Goal: Task Accomplishment & Management: Use online tool/utility

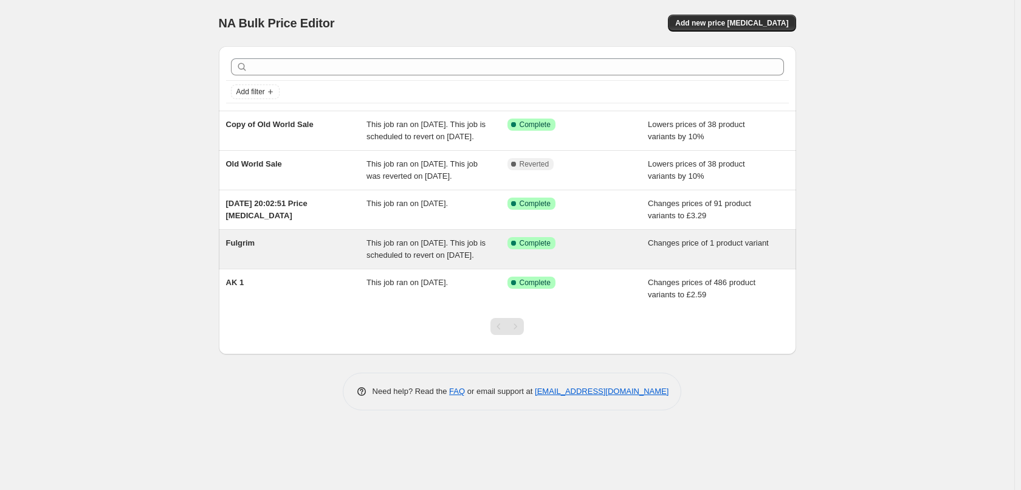
click at [325, 261] on div "Fulgrim" at bounding box center [296, 249] width 141 height 24
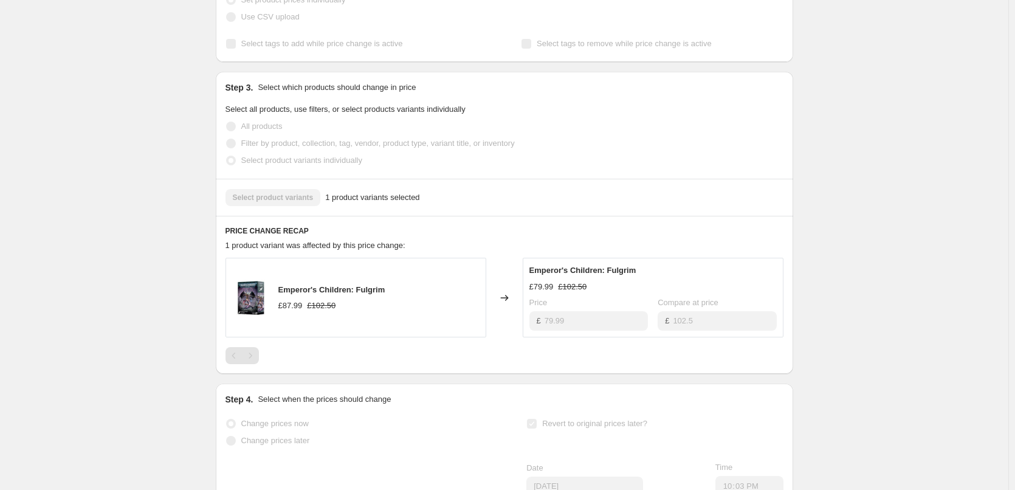
scroll to position [570, 0]
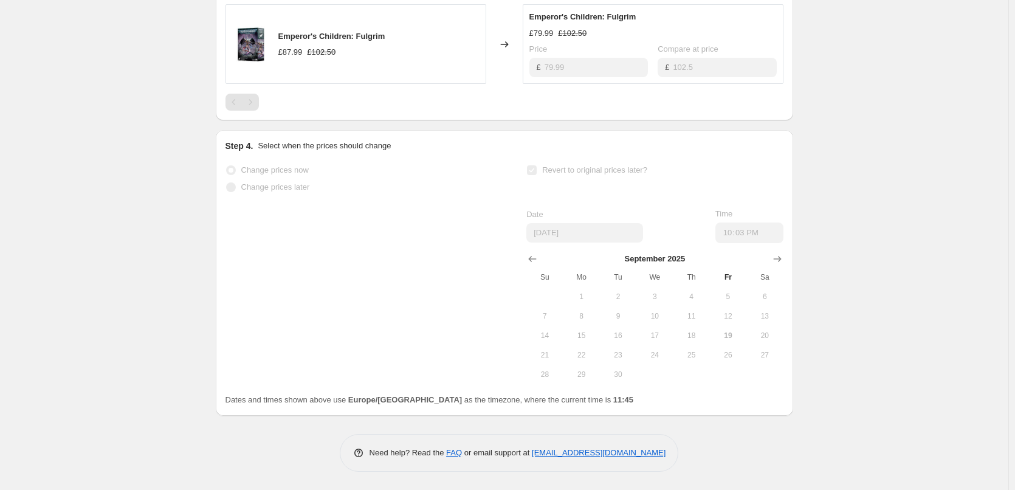
click at [776, 340] on span "20" at bounding box center [764, 336] width 27 height 10
click at [770, 336] on span "20" at bounding box center [764, 336] width 27 height 10
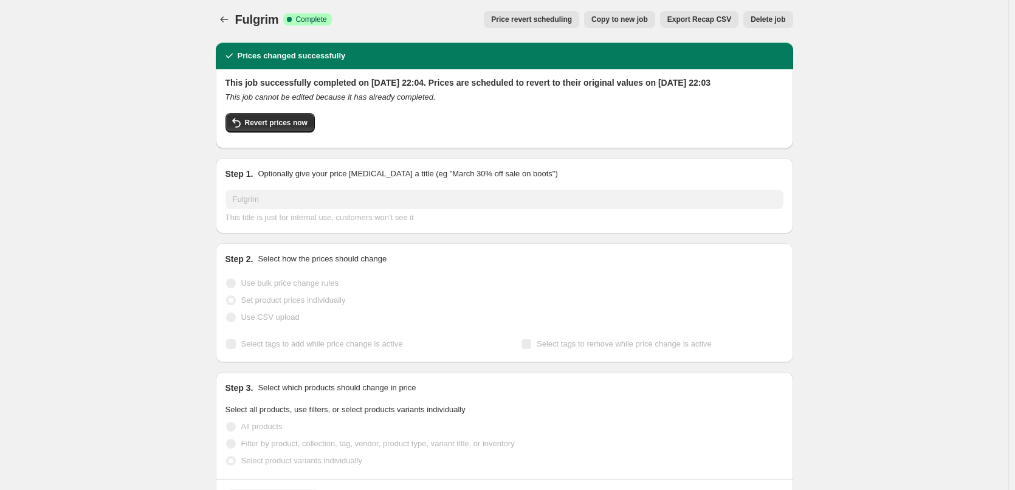
scroll to position [0, 0]
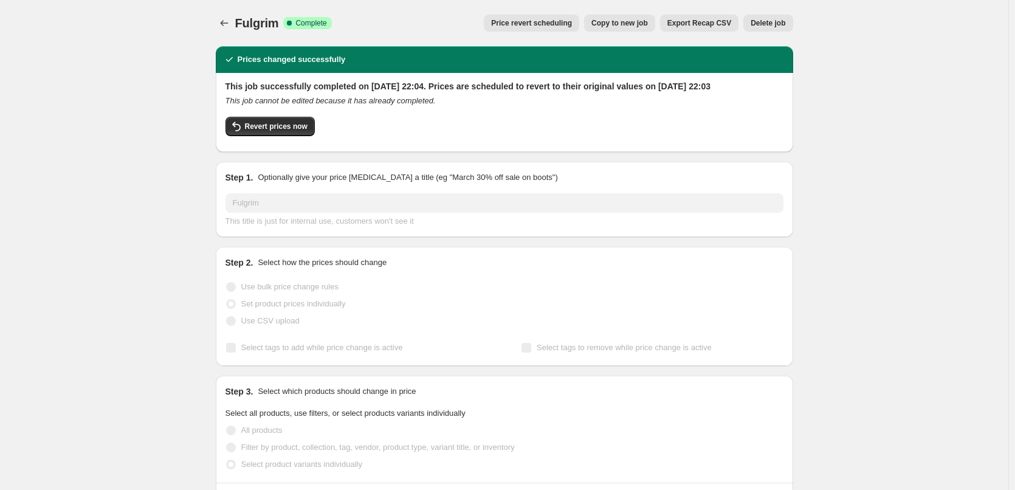
drag, startPoint x: 147, startPoint y: 86, endPoint x: 213, endPoint y: 55, distance: 73.4
click at [277, 131] on span "Revert prices now" at bounding box center [276, 127] width 63 height 10
checkbox input "false"
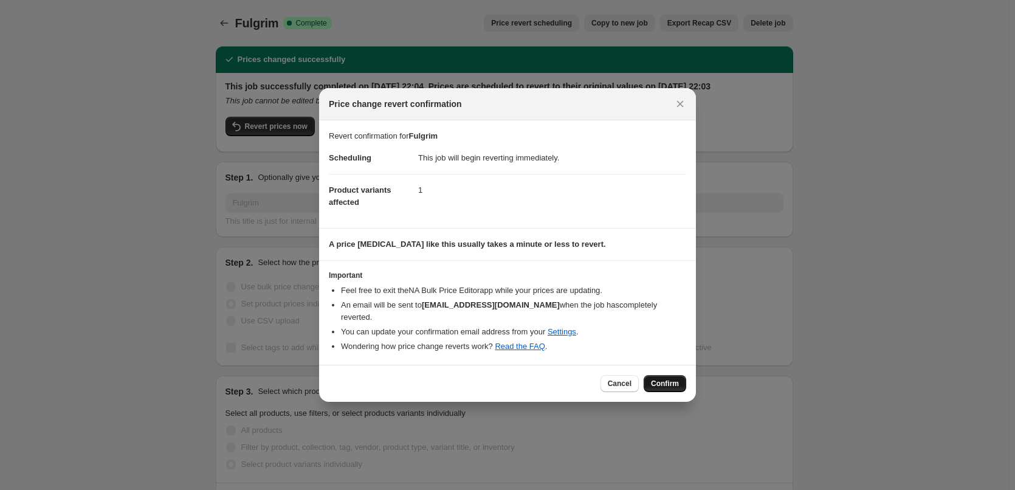
click at [660, 379] on span "Confirm" at bounding box center [665, 384] width 28 height 10
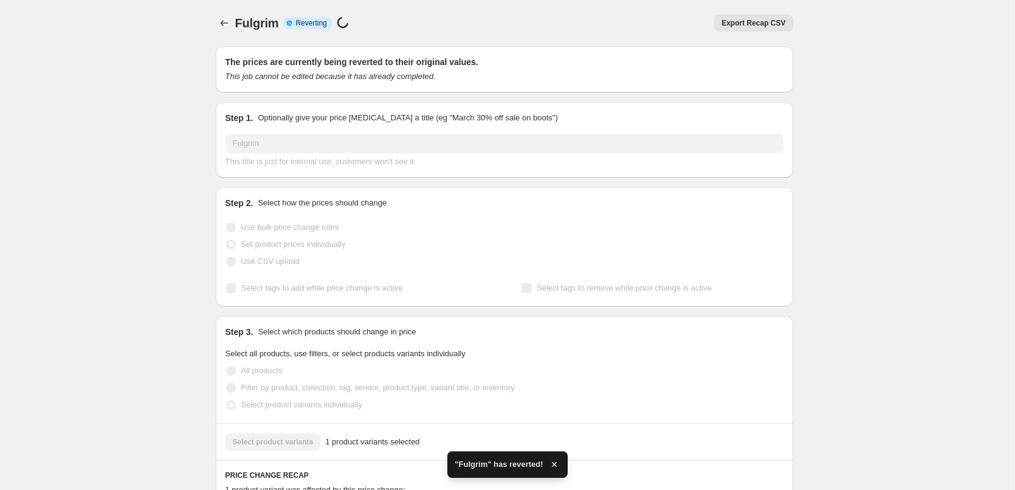
checkbox input "true"
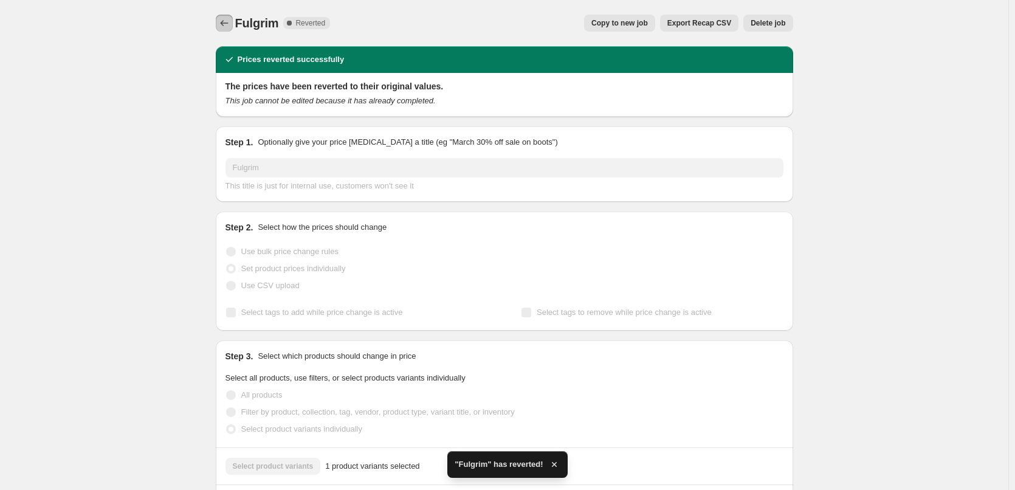
click at [223, 23] on icon "Price change jobs" at bounding box center [224, 23] width 12 height 12
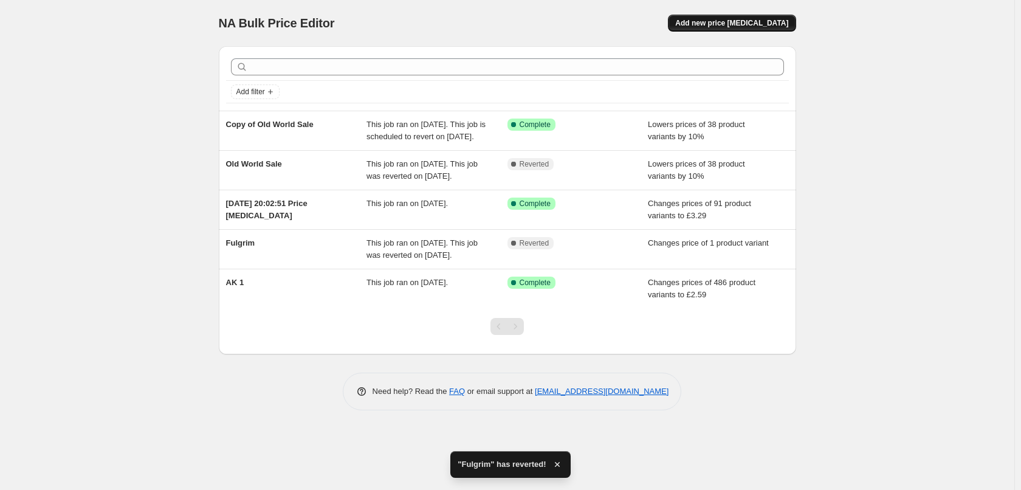
click at [762, 29] on button "Add new price [MEDICAL_DATA]" at bounding box center [732, 23] width 128 height 17
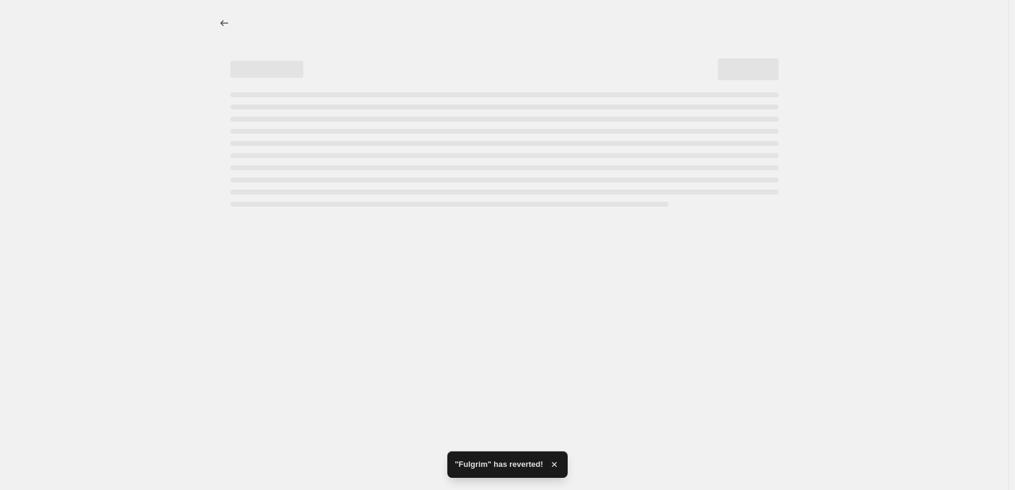
select select "percentage"
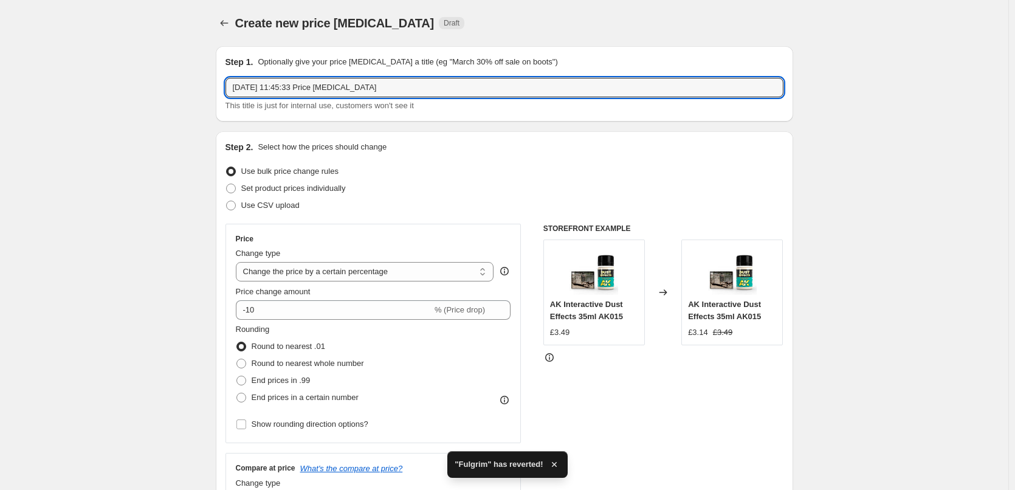
drag, startPoint x: 390, startPoint y: 88, endPoint x: 184, endPoint y: 81, distance: 206.8
type input "Emperor's Children"
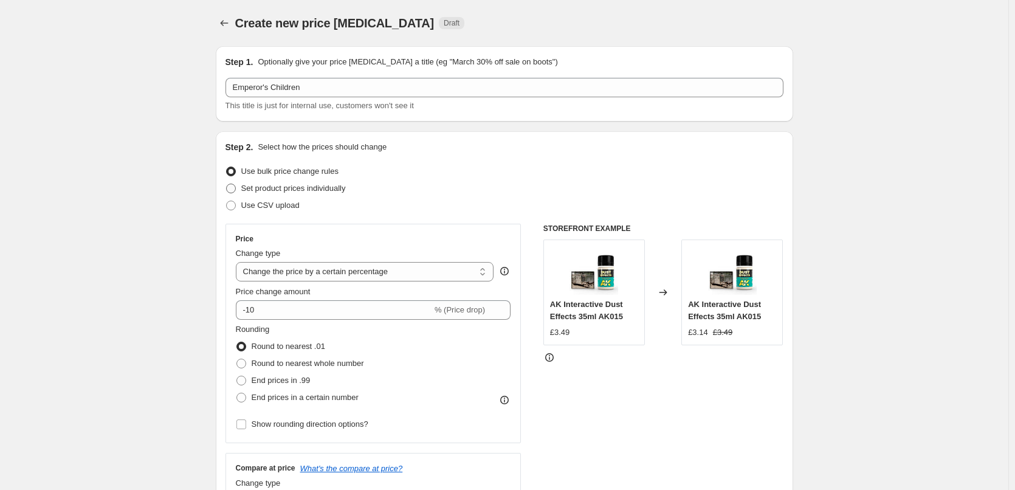
click at [232, 189] on span at bounding box center [231, 189] width 10 height 10
click at [227, 184] on input "Set product prices individually" at bounding box center [226, 184] width 1 height 1
radio input "true"
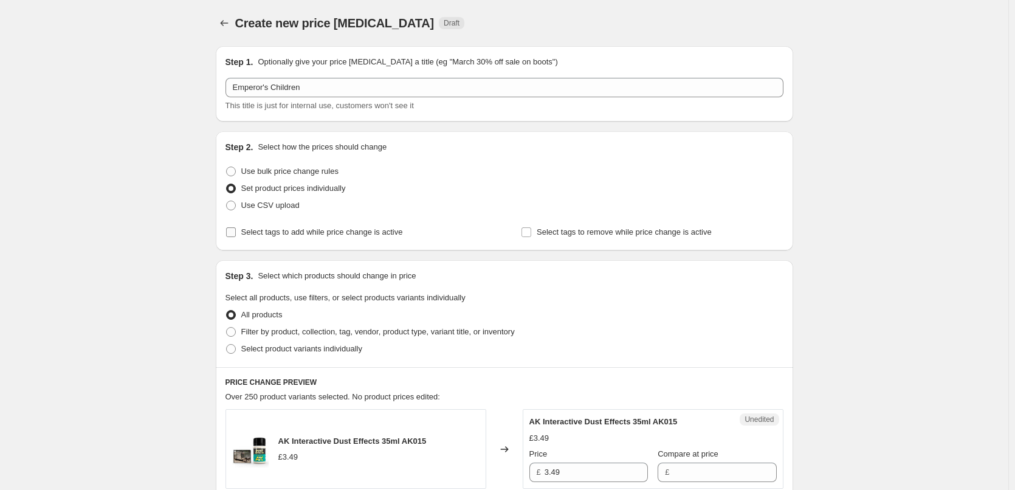
click at [232, 235] on input "Select tags to add while price change is active" at bounding box center [231, 232] width 10 height 10
checkbox input "true"
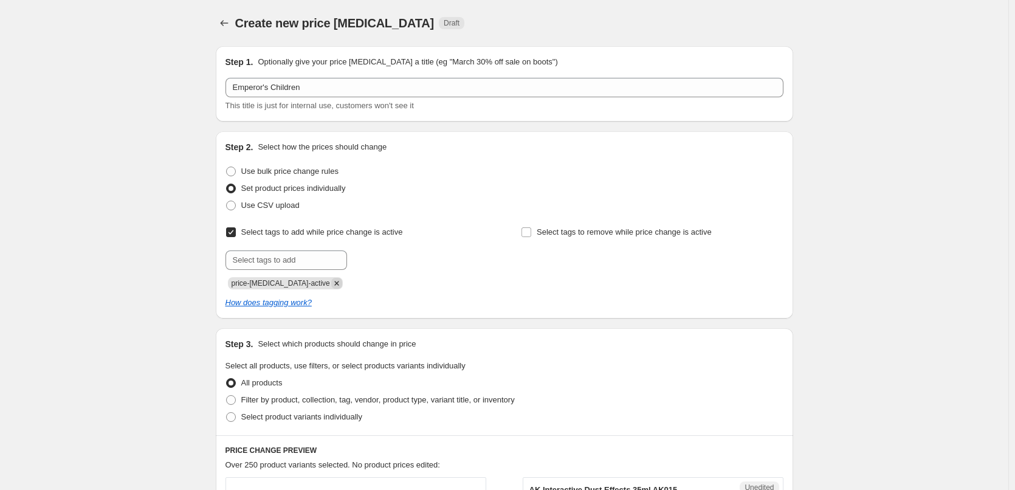
click at [331, 284] on icon "Remove price-change-job-active" at bounding box center [336, 283] width 11 height 11
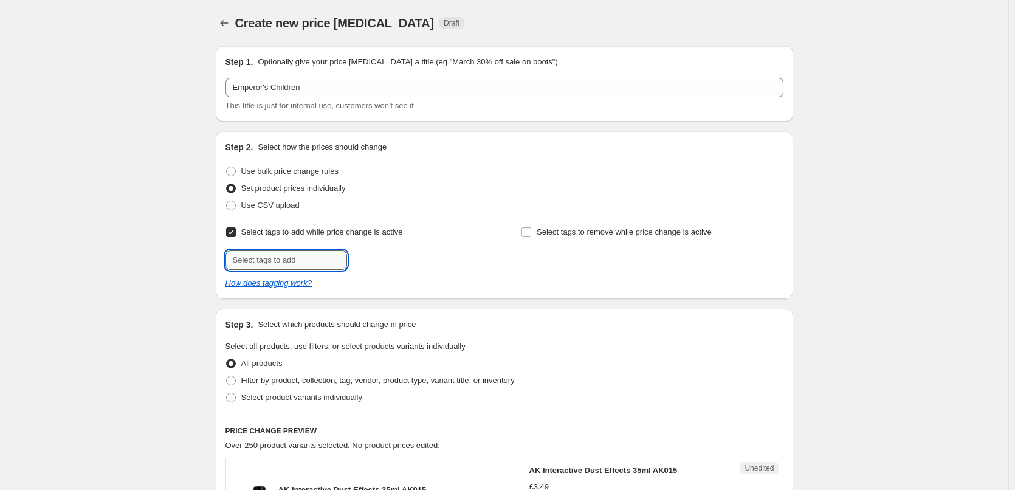
click at [259, 257] on input "text" at bounding box center [287, 259] width 122 height 19
type input "Special Offer"
click at [377, 261] on span "Special Offe..." at bounding box center [397, 259] width 48 height 9
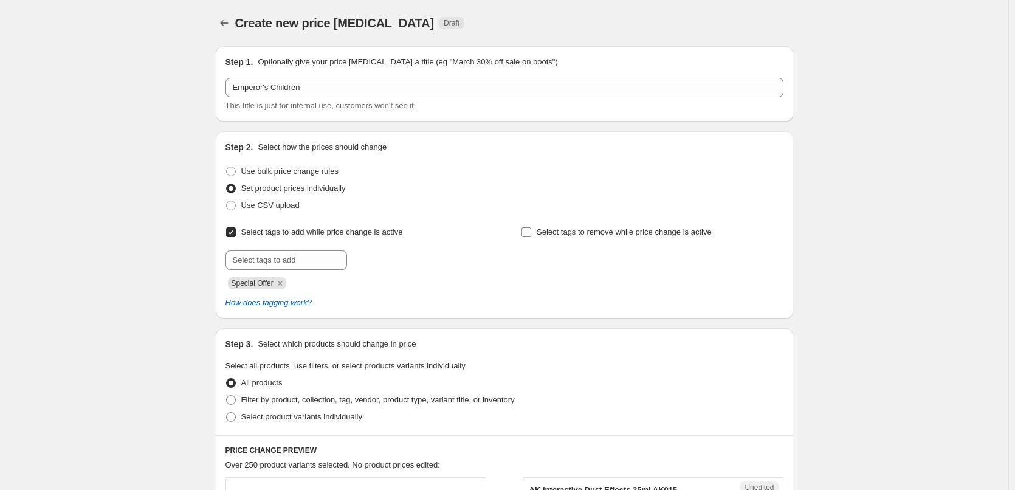
click at [528, 228] on input "Select tags to remove while price change is active" at bounding box center [527, 232] width 10 height 10
checkbox input "true"
click at [556, 261] on input "text" at bounding box center [582, 259] width 122 height 19
type input "Special Offer"
click at [685, 258] on span "Special Offe..." at bounding box center [693, 259] width 48 height 9
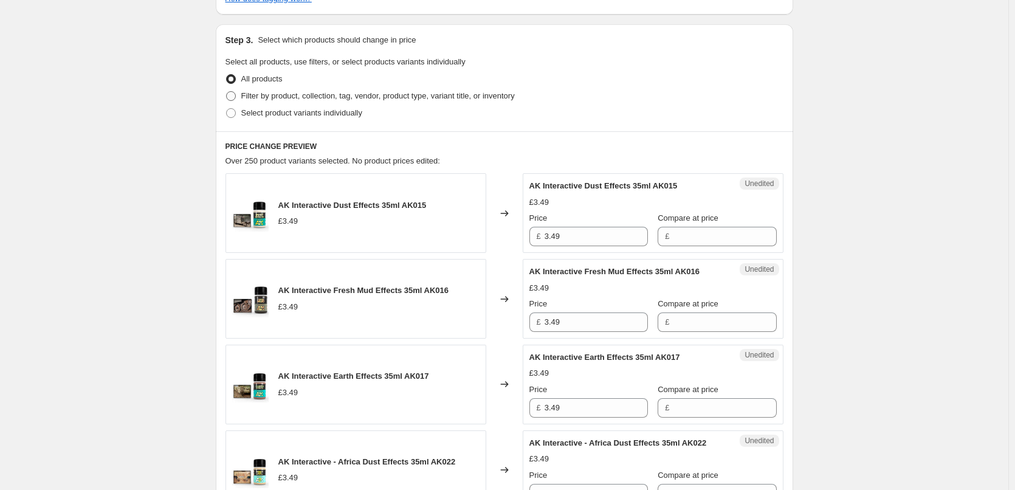
click at [236, 97] on span at bounding box center [231, 96] width 10 height 10
click at [227, 92] on input "Filter by product, collection, tag, vendor, product type, variant title, or inv…" at bounding box center [226, 91] width 1 height 1
radio input "true"
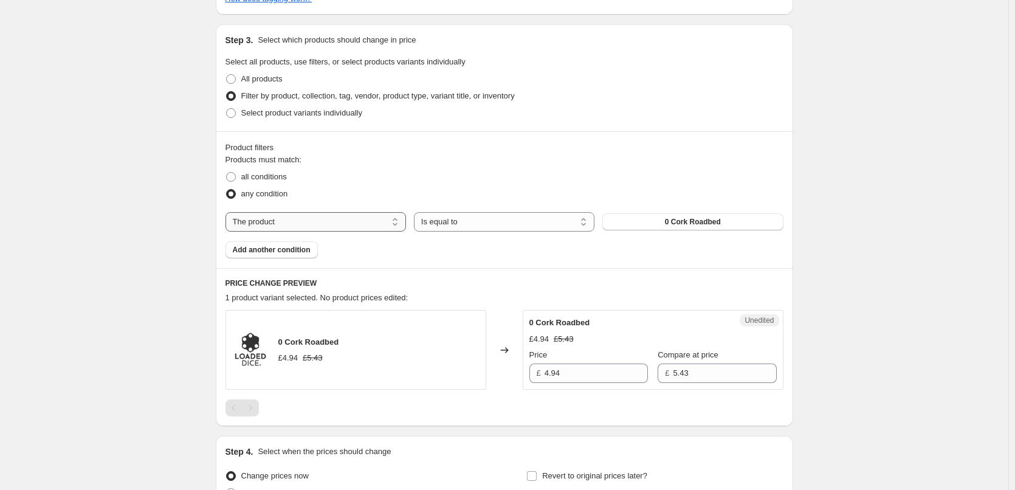
click at [357, 226] on select "The product The product's collection The product's tag The product's vendor The…" at bounding box center [316, 221] width 181 height 19
select select "collection"
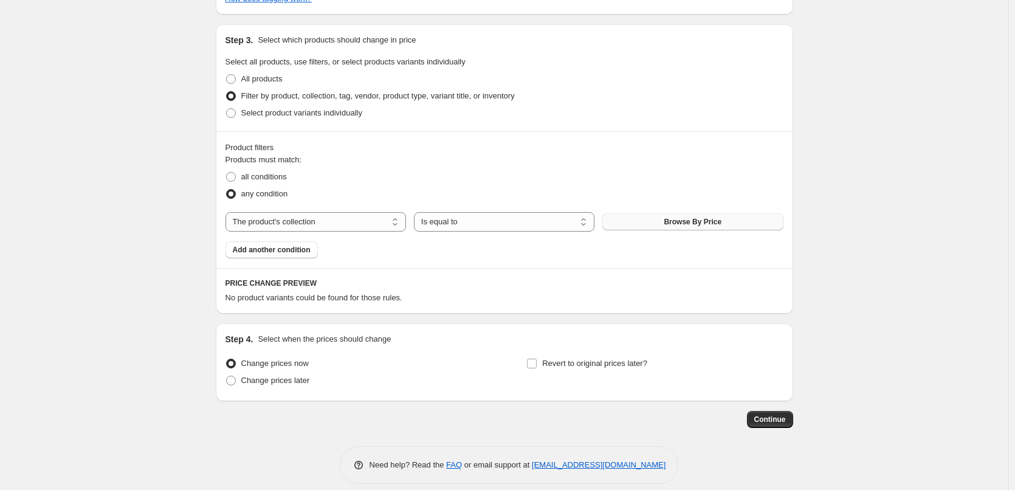
click at [652, 219] on button "Browse By Price" at bounding box center [692, 221] width 181 height 17
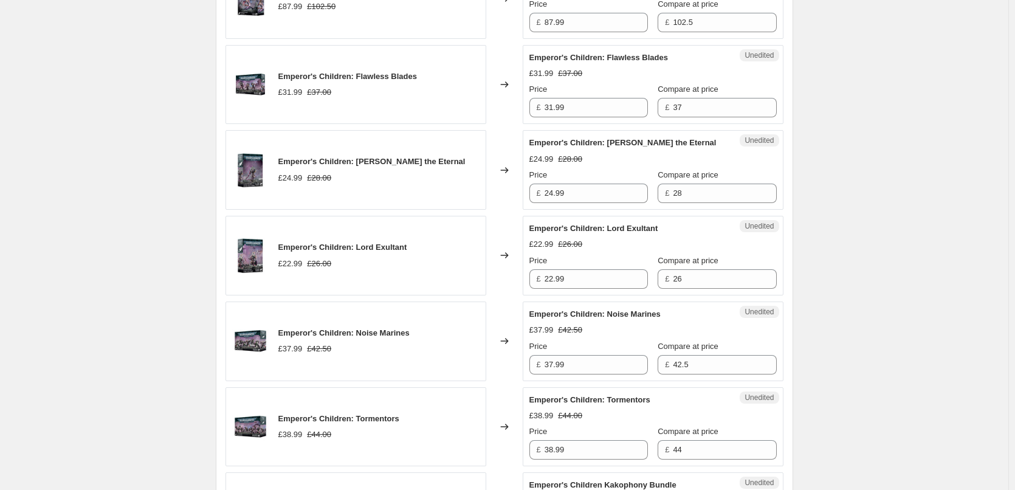
scroll to position [0, 0]
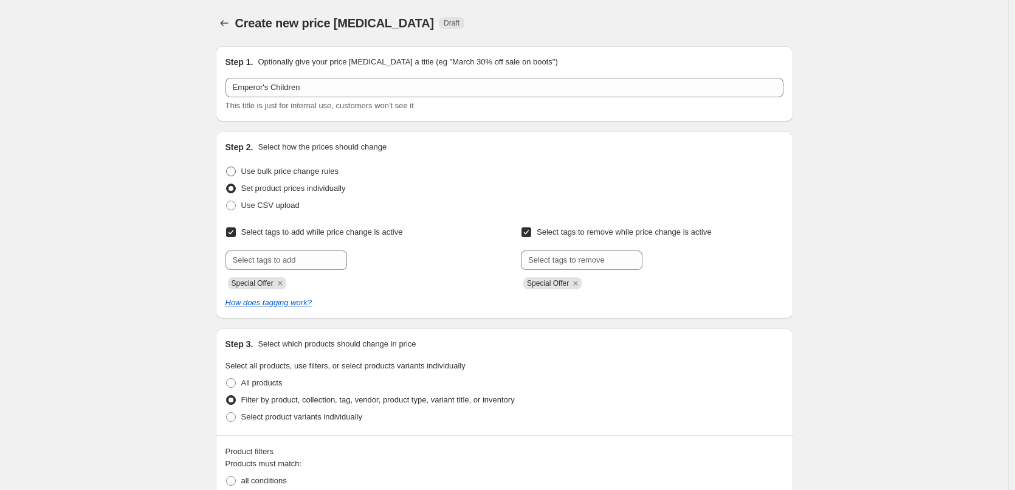
click at [230, 169] on span at bounding box center [231, 172] width 10 height 10
click at [227, 167] on input "Use bulk price change rules" at bounding box center [226, 167] width 1 height 1
radio input "true"
select select "percentage"
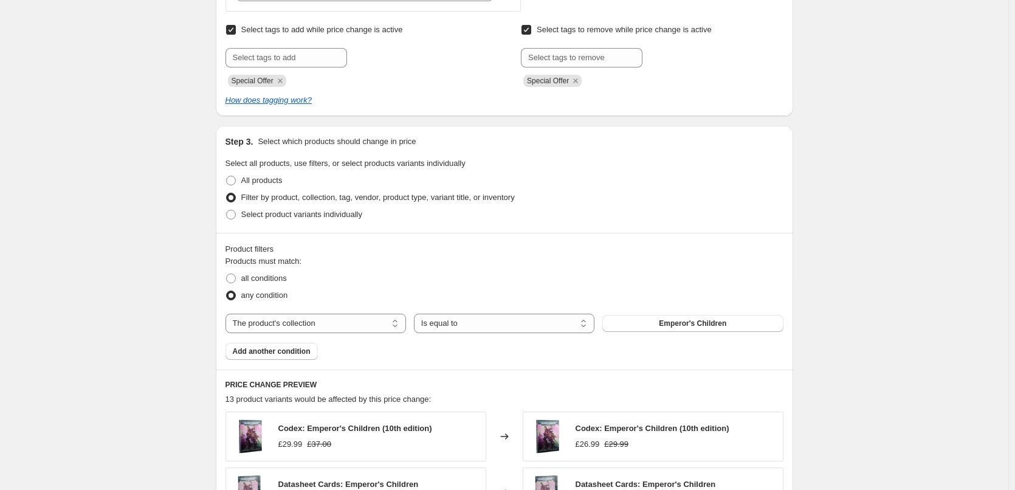
scroll to position [912, 0]
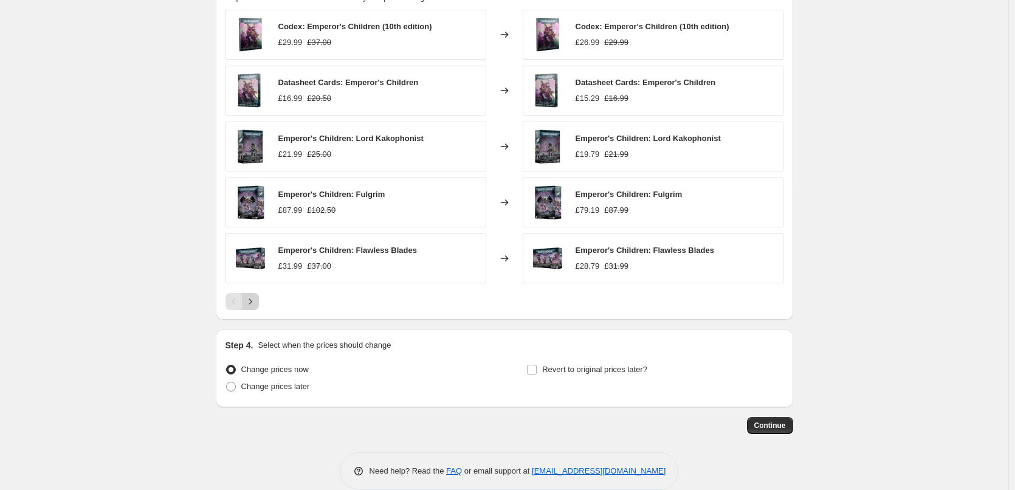
click at [257, 307] on icon "Next" at bounding box center [250, 301] width 12 height 12
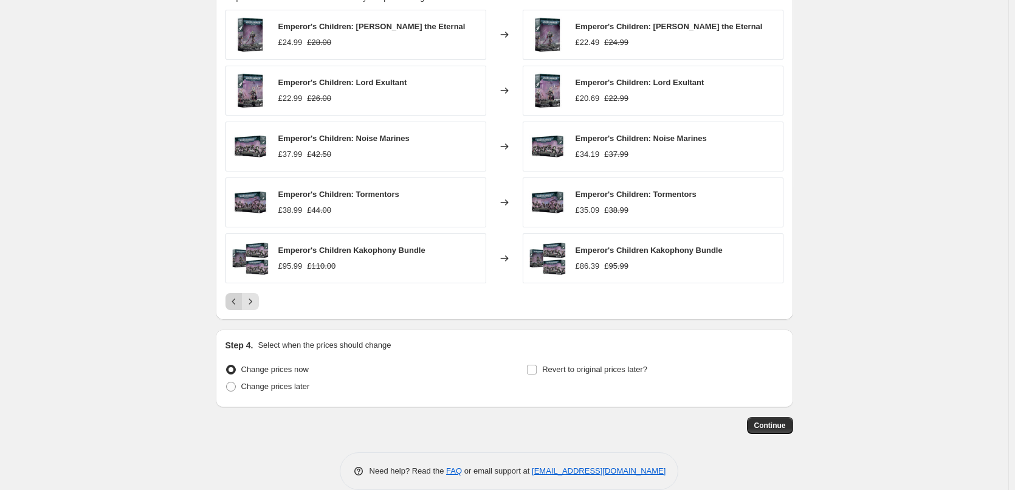
click at [232, 302] on icon "Previous" at bounding box center [234, 301] width 12 height 12
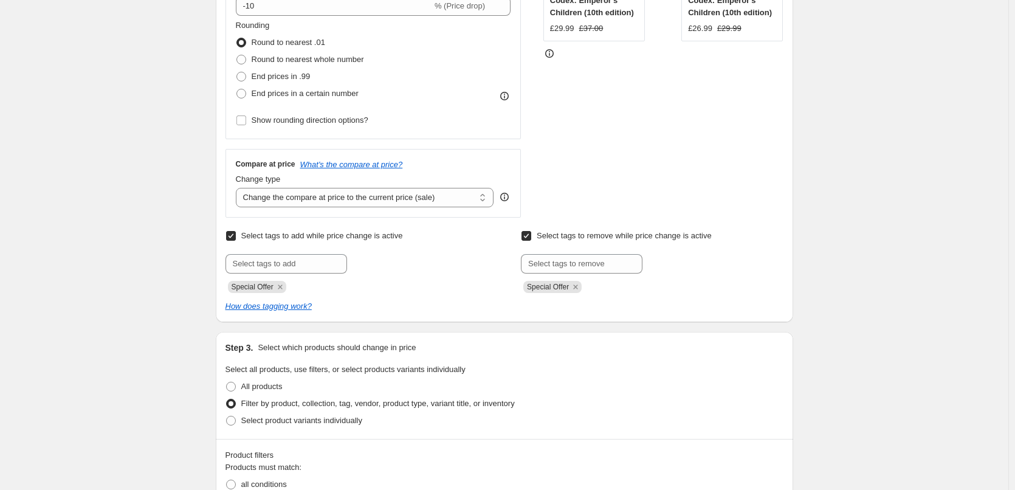
scroll to position [608, 0]
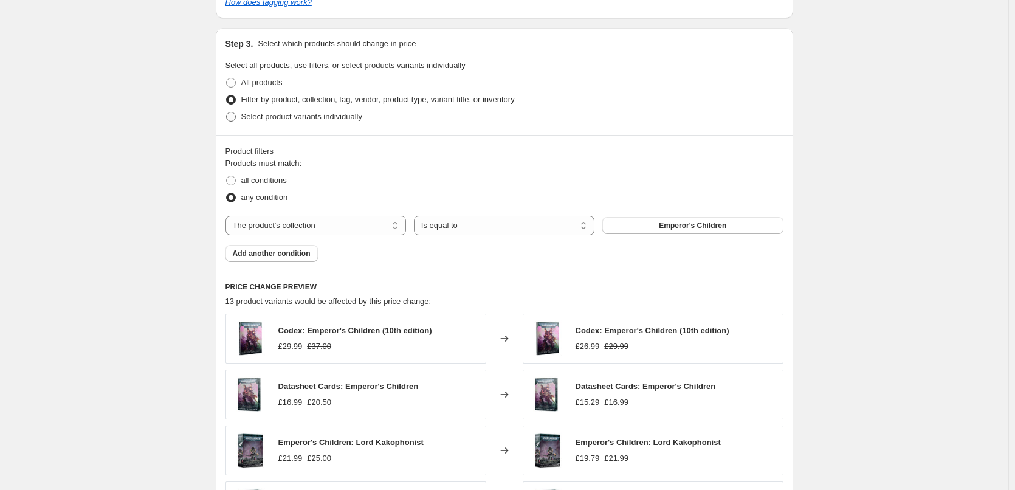
click at [234, 116] on span at bounding box center [231, 117] width 10 height 10
click at [227, 112] on input "Select product variants individually" at bounding box center [226, 112] width 1 height 1
radio input "true"
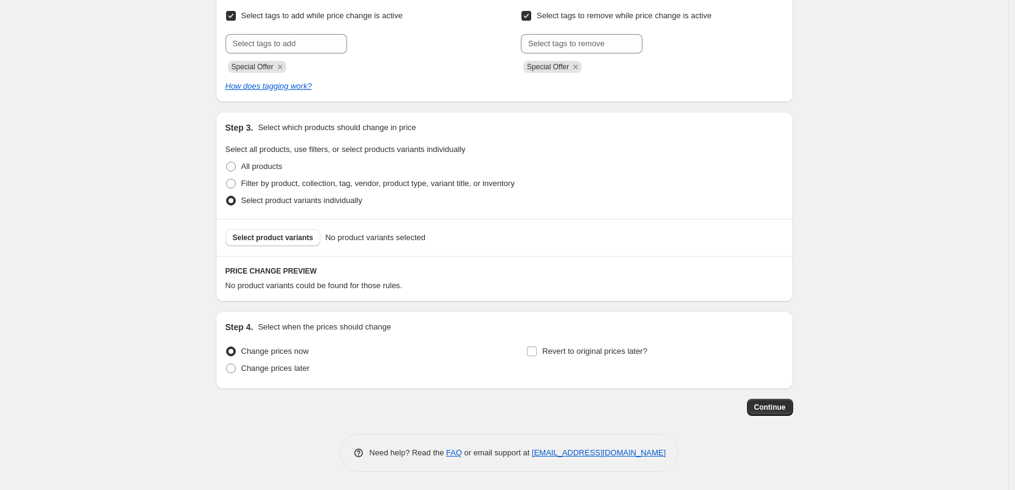
scroll to position [525, 0]
click at [263, 235] on span "Select product variants" at bounding box center [273, 238] width 81 height 10
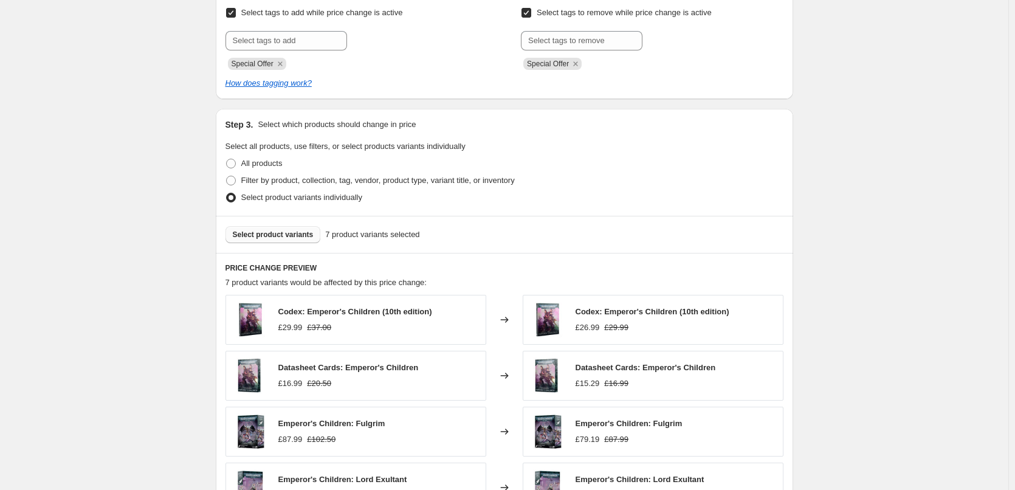
scroll to position [223, 0]
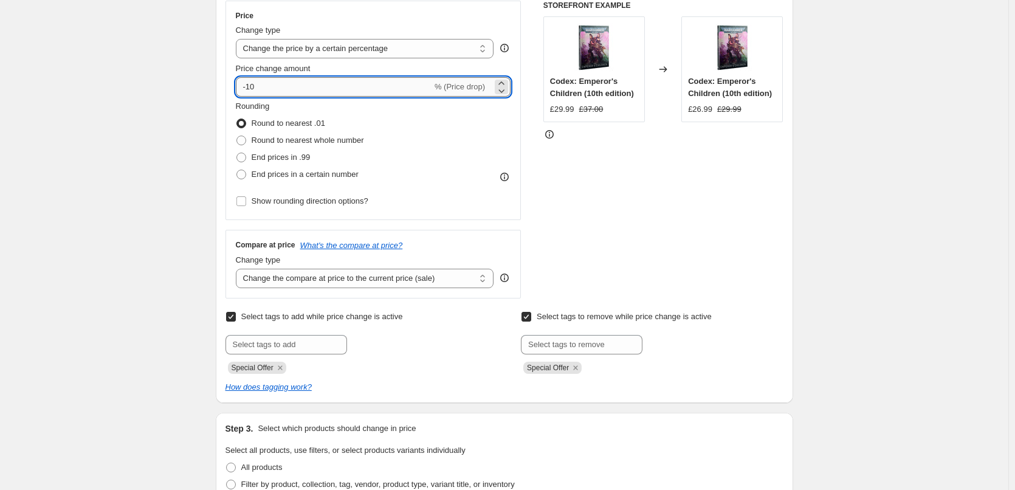
click at [268, 80] on input "-10" at bounding box center [334, 86] width 196 height 19
type input "-12"
click at [129, 157] on div "Create new price [MEDICAL_DATA]. This page is ready Create new price [MEDICAL_D…" at bounding box center [504, 437] width 1008 height 1320
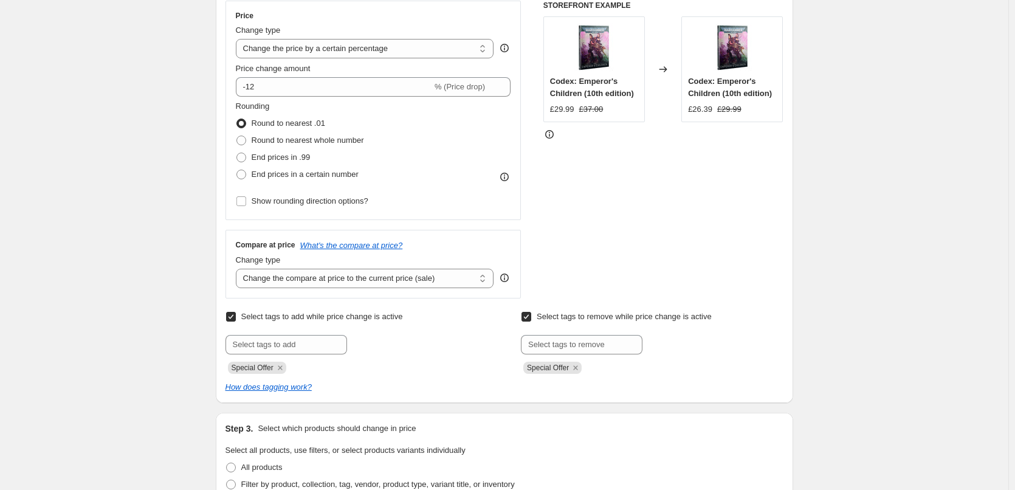
scroll to position [0, 0]
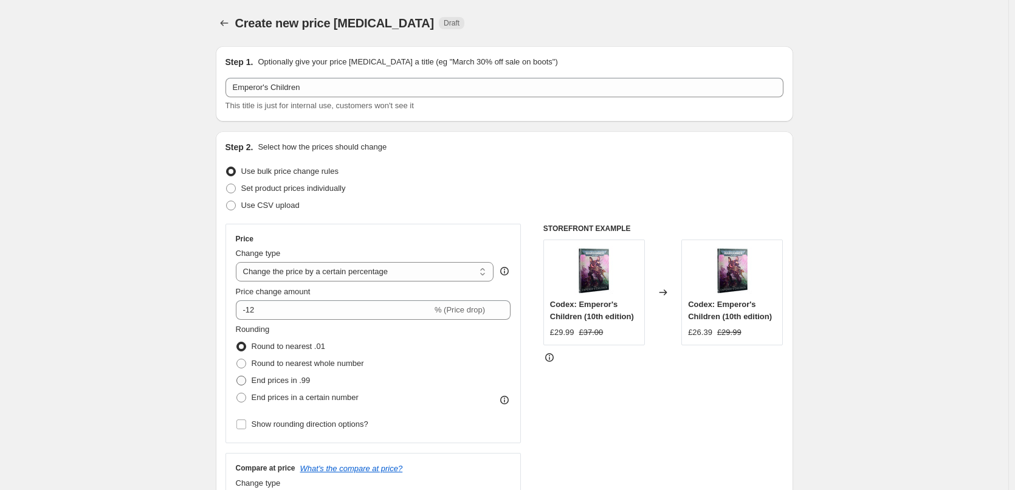
click at [246, 381] on span at bounding box center [241, 381] width 10 height 10
click at [237, 376] on input "End prices in .99" at bounding box center [236, 376] width 1 height 1
radio input "true"
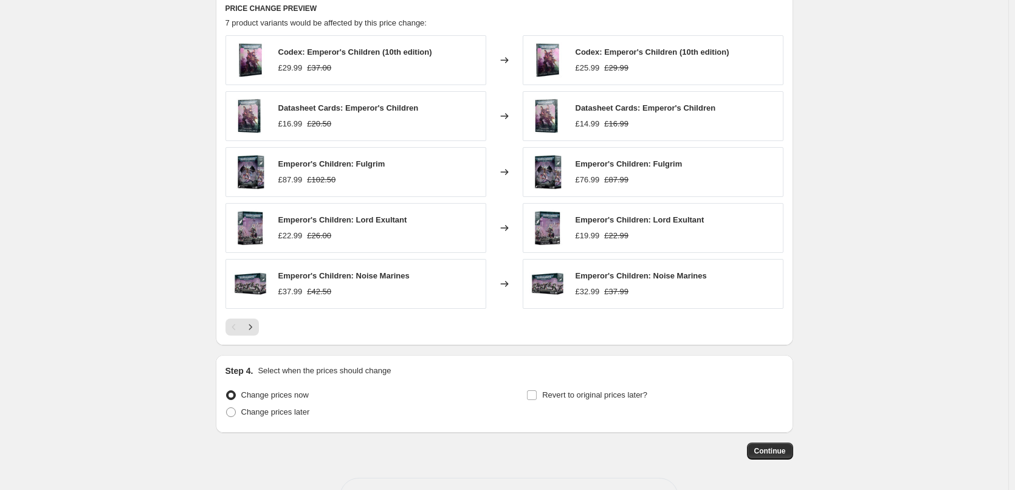
scroll to position [831, 0]
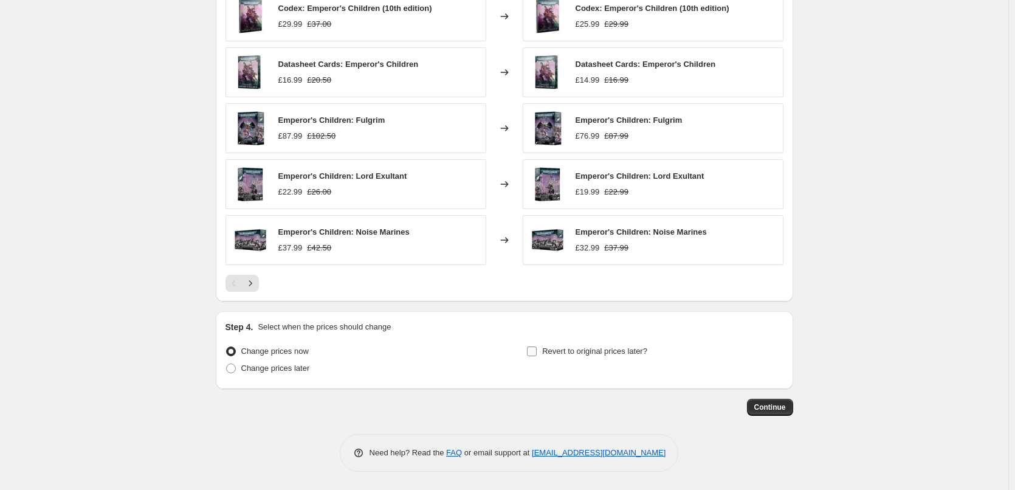
click at [537, 351] on input "Revert to original prices later?" at bounding box center [532, 351] width 10 height 10
checkbox input "true"
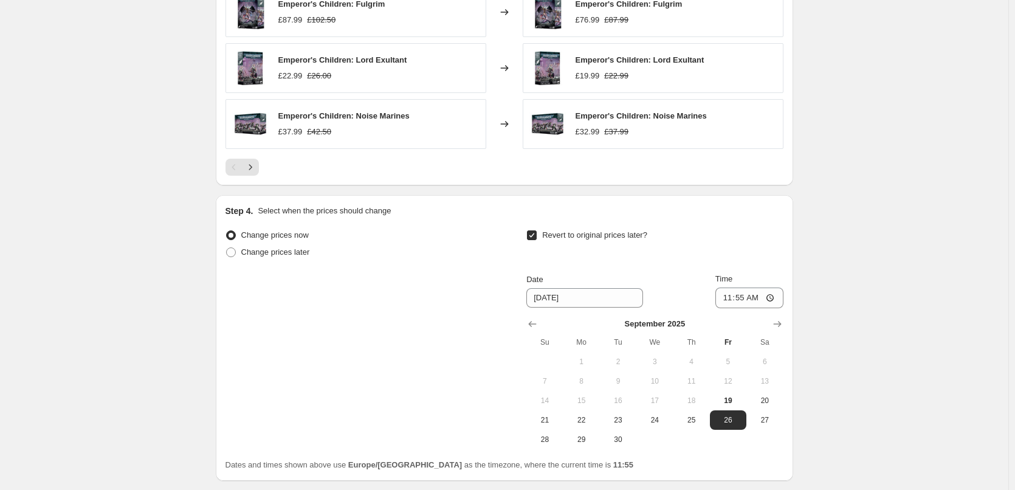
scroll to position [1039, 0]
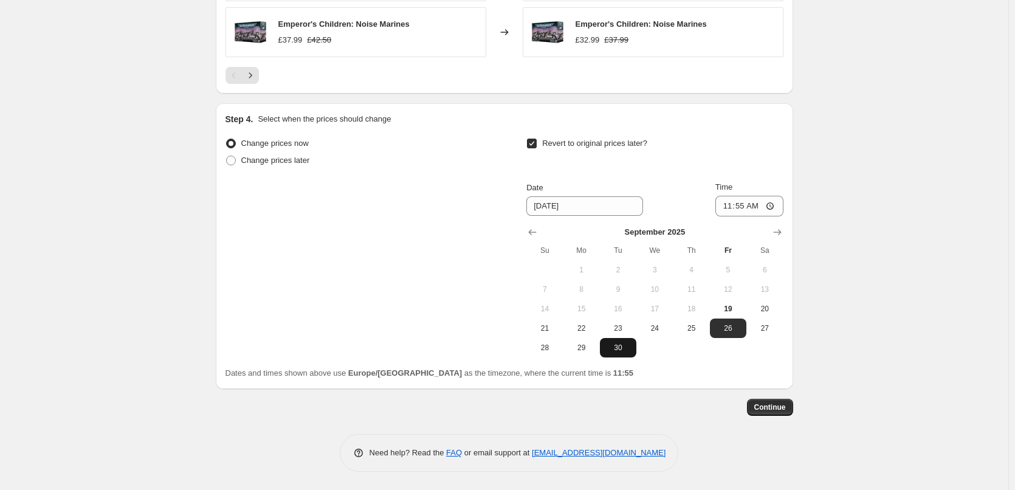
click at [630, 341] on button "30" at bounding box center [618, 347] width 36 height 19
type input "[DATE]"
click at [754, 202] on input "11:55" at bounding box center [749, 206] width 68 height 21
click at [777, 205] on input "11:55" at bounding box center [749, 206] width 68 height 21
type input "00:01"
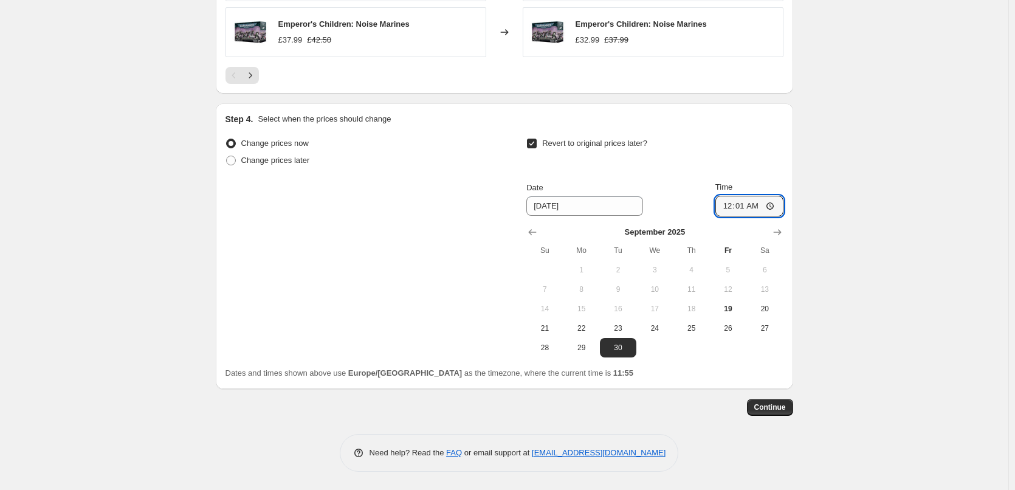
click at [769, 405] on span "Continue" at bounding box center [770, 407] width 32 height 10
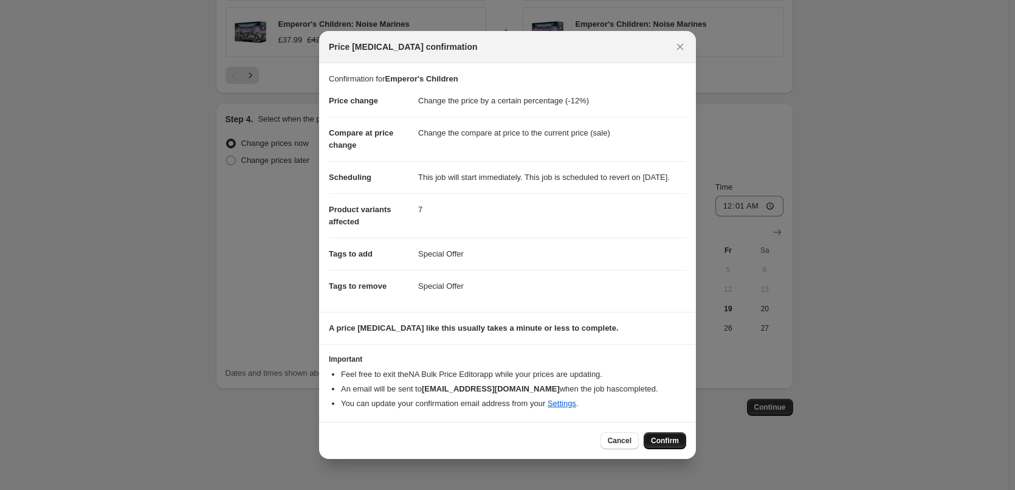
click at [654, 446] on span "Confirm" at bounding box center [665, 441] width 28 height 10
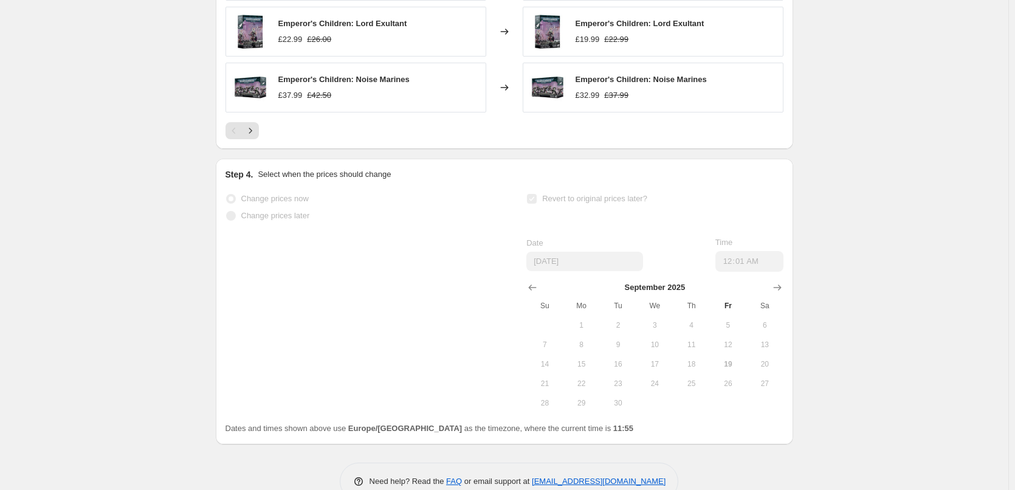
scroll to position [1070, 0]
